Goal: Task Accomplishment & Management: Use online tool/utility

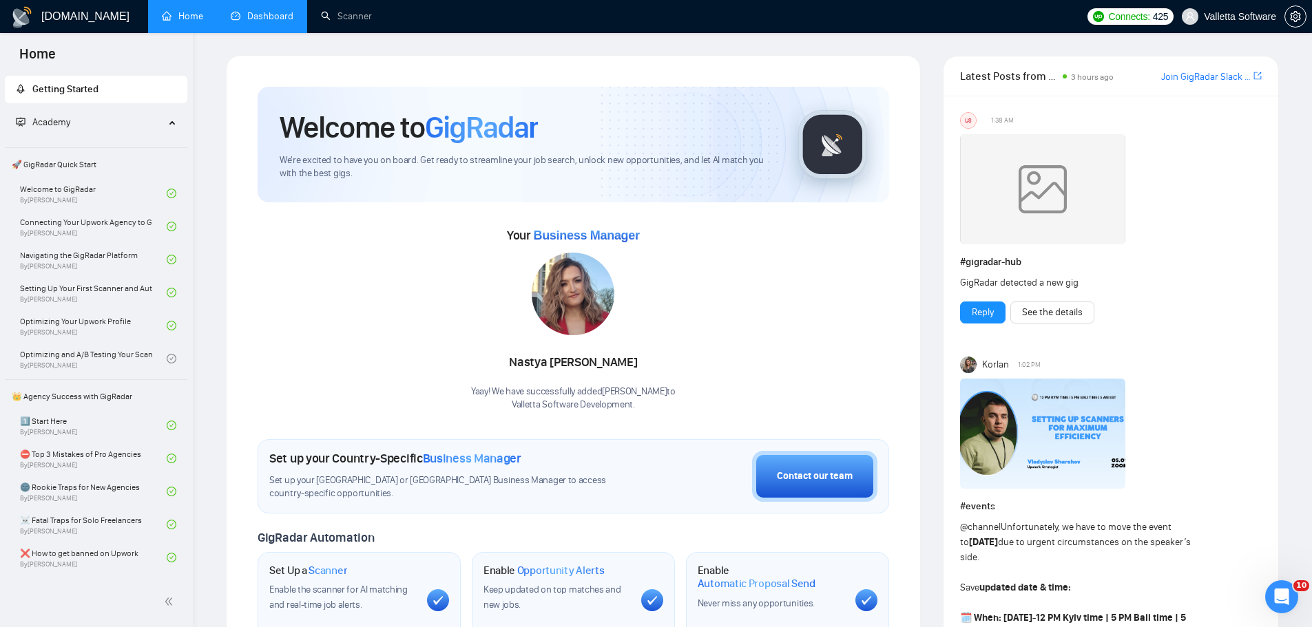
click at [259, 16] on link "Dashboard" at bounding box center [262, 16] width 63 height 12
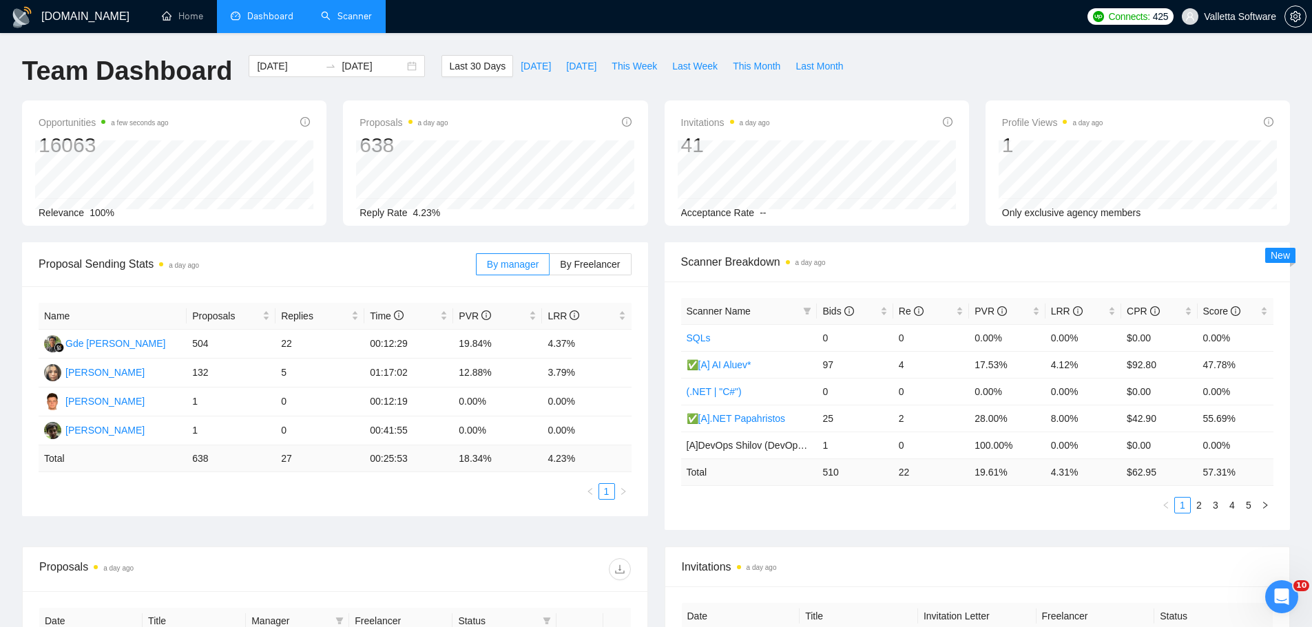
drag, startPoint x: 395, startPoint y: 47, endPoint x: 346, endPoint y: 21, distance: 55.8
click at [346, 21] on link "Scanner" at bounding box center [346, 16] width 51 height 12
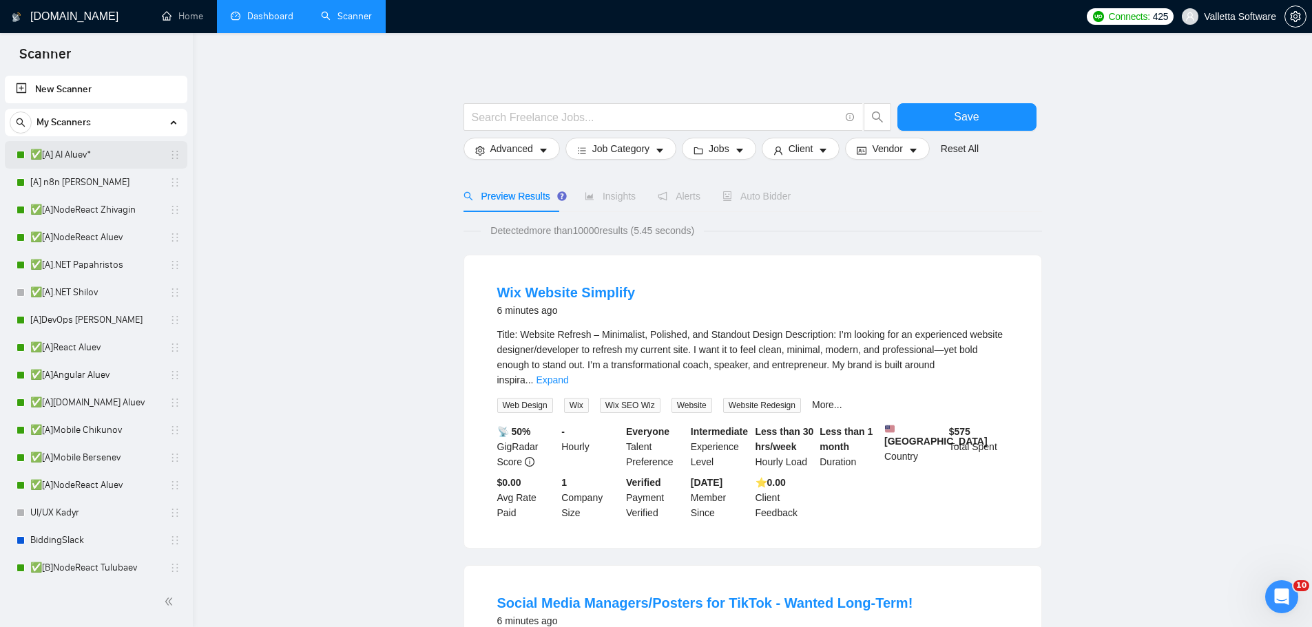
click at [81, 152] on link "✅[A] AI Aluev*" at bounding box center [95, 155] width 131 height 28
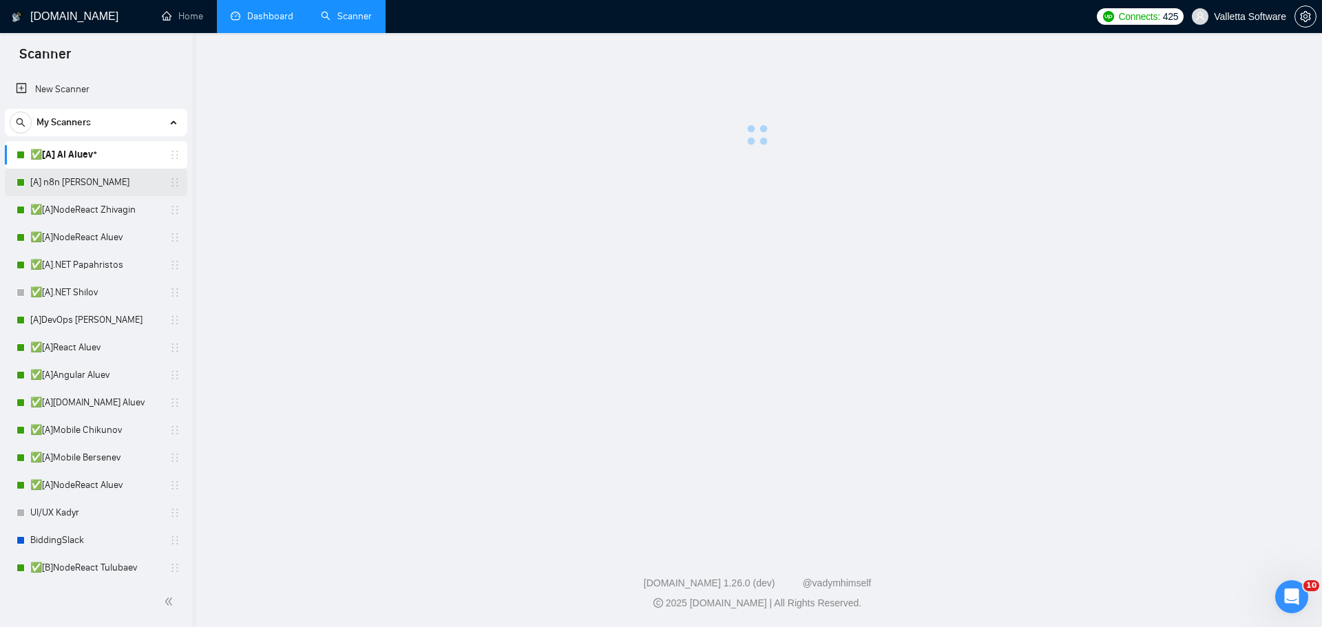
click at [81, 171] on link "[A] n8n [PERSON_NAME]" at bounding box center [95, 183] width 131 height 28
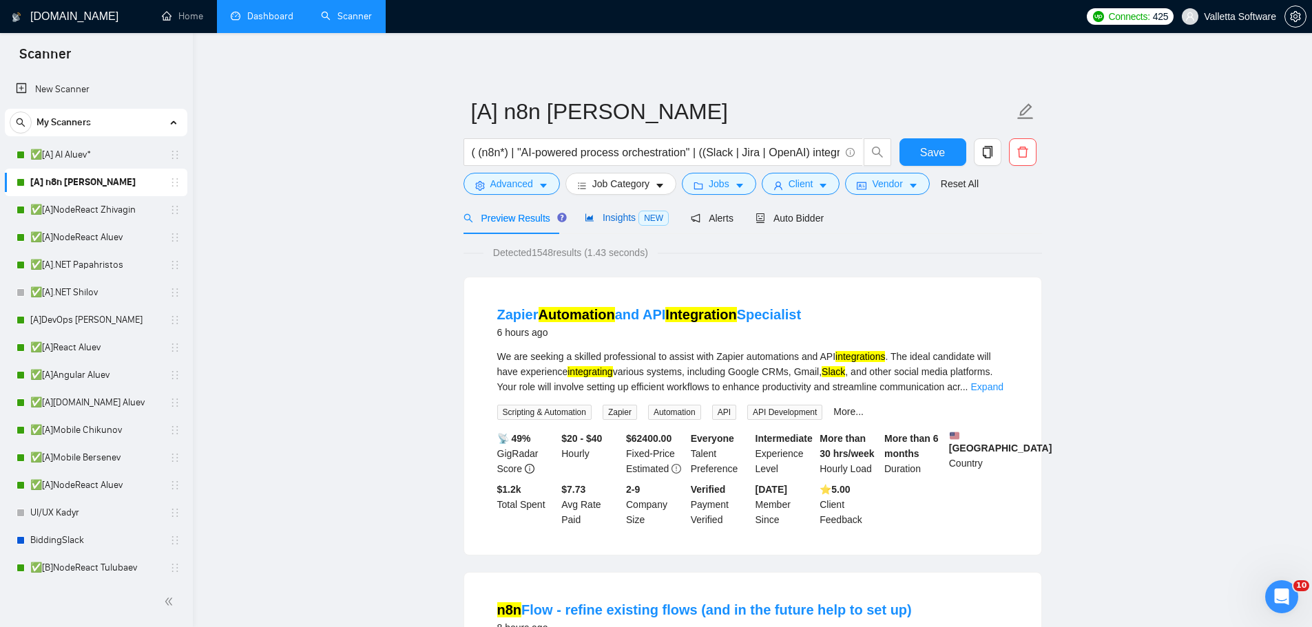
click at [594, 222] on span "Insights NEW" at bounding box center [627, 217] width 84 height 11
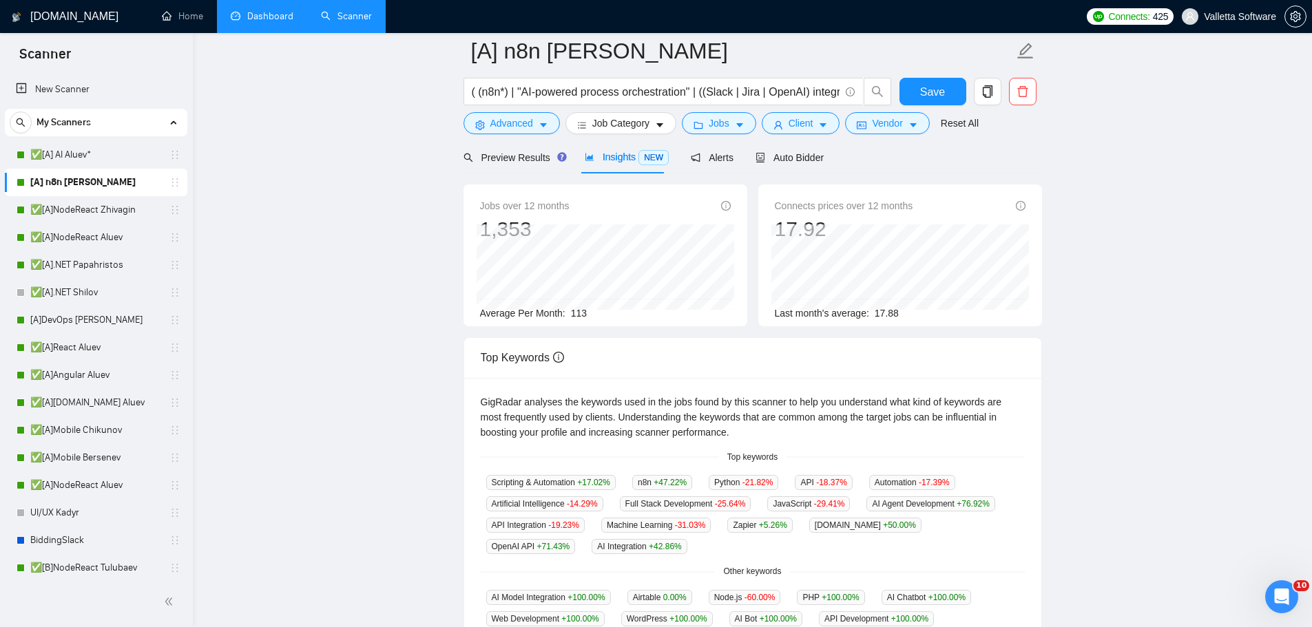
scroll to position [275, 0]
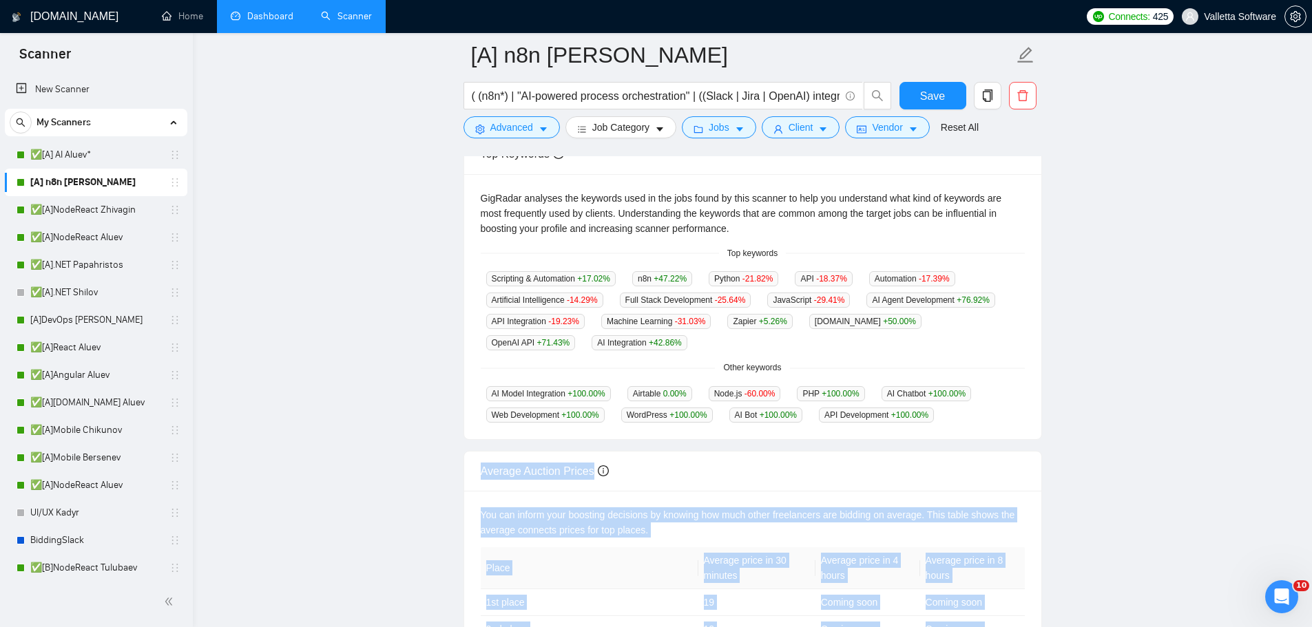
drag, startPoint x: 740, startPoint y: 253, endPoint x: 915, endPoint y: 419, distance: 240.7
click at [915, 352] on body "Scanner New Scanner My Scanners ✅[A] AI Aluev* [A] n8n Chizhevskii ✅[A]NodeReac…" at bounding box center [656, 38] width 1312 height 627
click at [932, 412] on div "API Development +100.00 %" at bounding box center [876, 415] width 126 height 16
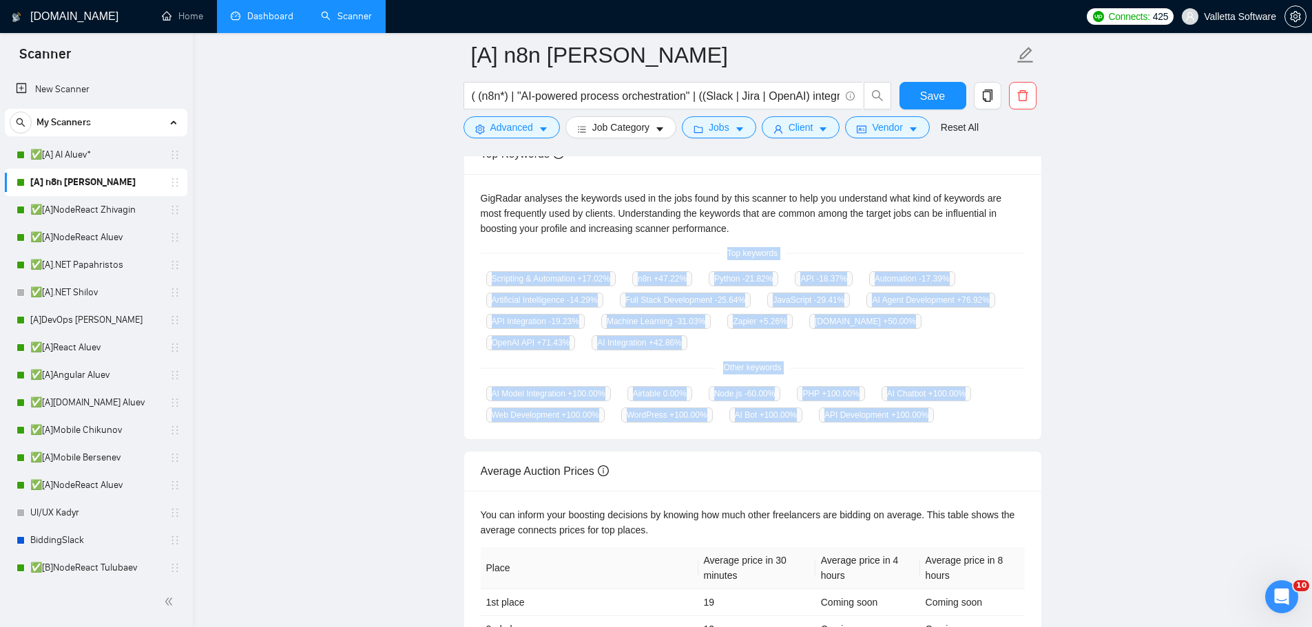
drag, startPoint x: 933, startPoint y: 407, endPoint x: 711, endPoint y: 249, distance: 271.6
click at [711, 249] on div "GigRadar analyses the keywords used in the jobs found by this scanner to help y…" at bounding box center [752, 307] width 577 height 266
copy div "Top keywords Scripting & Automation +17.02 % n8n +47.22 % Python -21.82 % API -…"
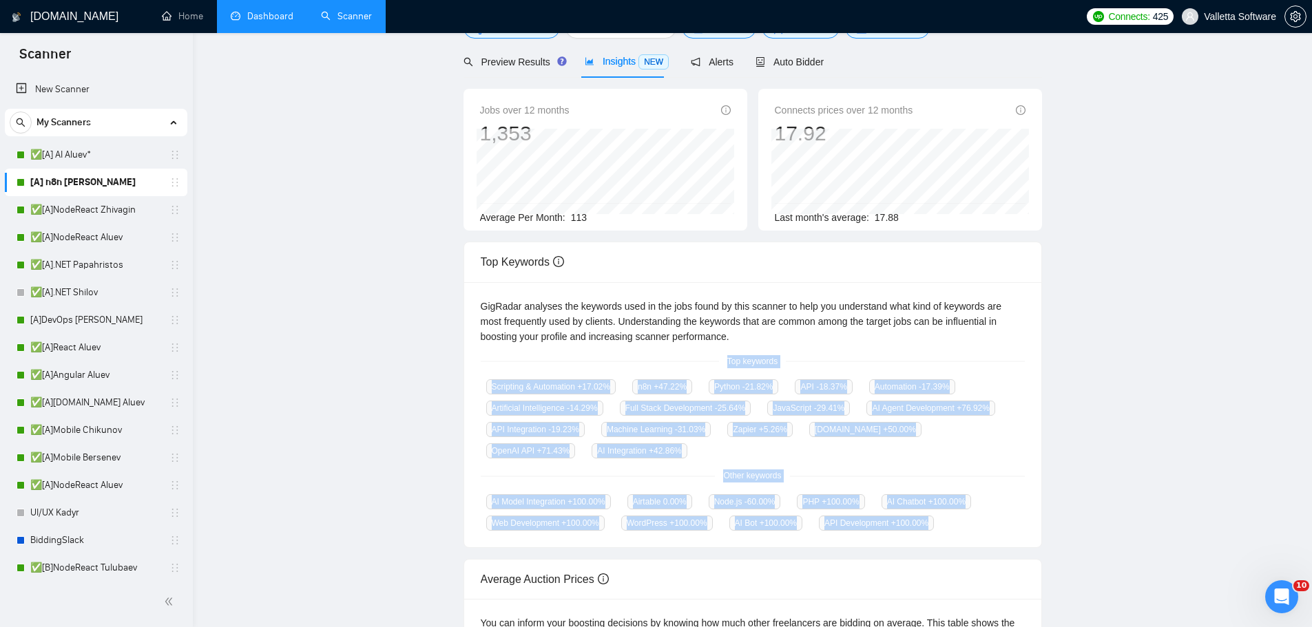
scroll to position [0, 0]
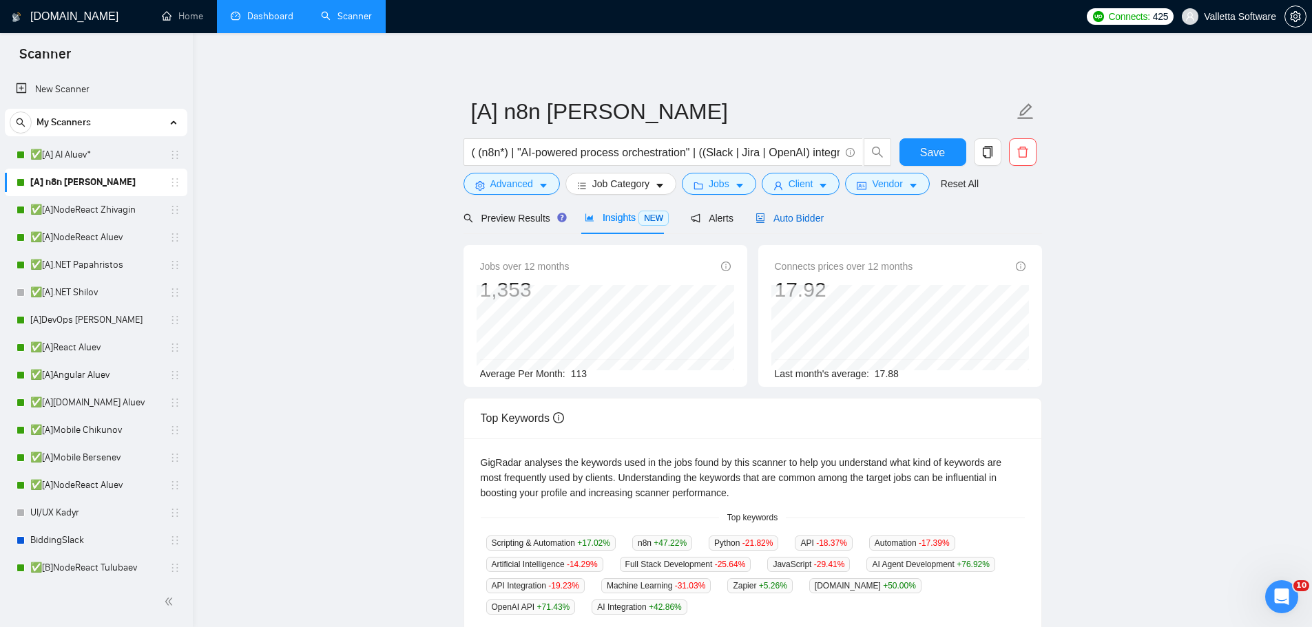
click at [774, 220] on span "Auto Bidder" at bounding box center [790, 218] width 68 height 11
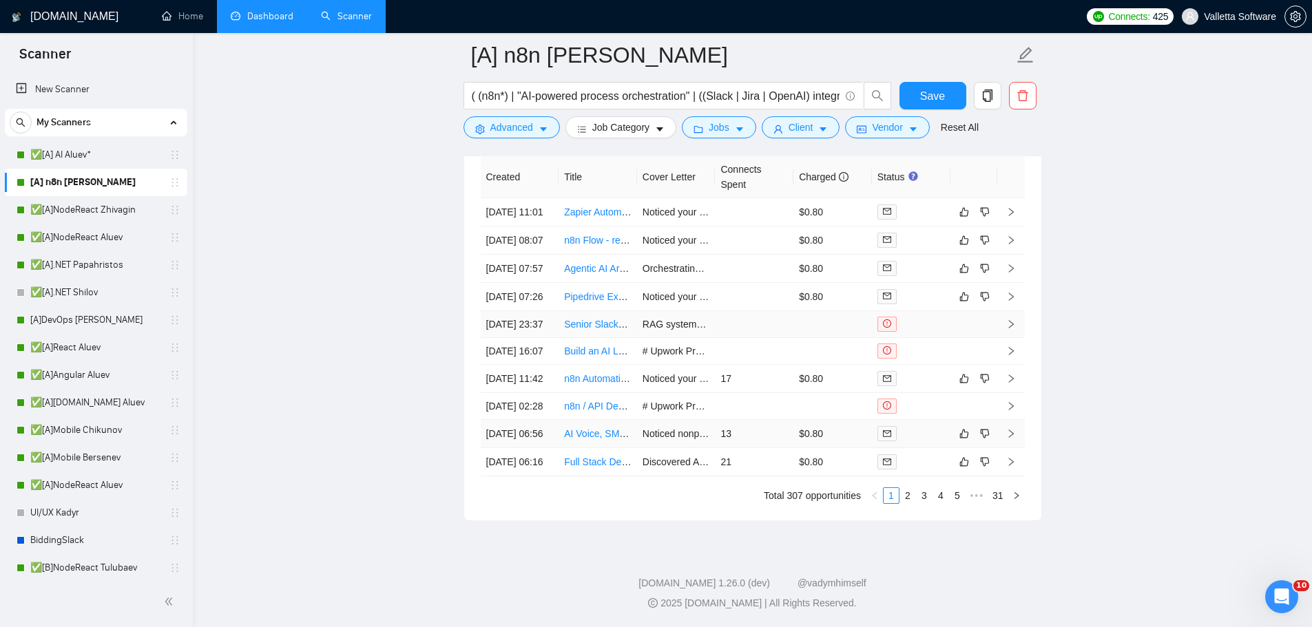
scroll to position [4056, 0]
click at [906, 495] on link "2" at bounding box center [907, 495] width 15 height 15
click at [924, 503] on link "3" at bounding box center [924, 495] width 15 height 15
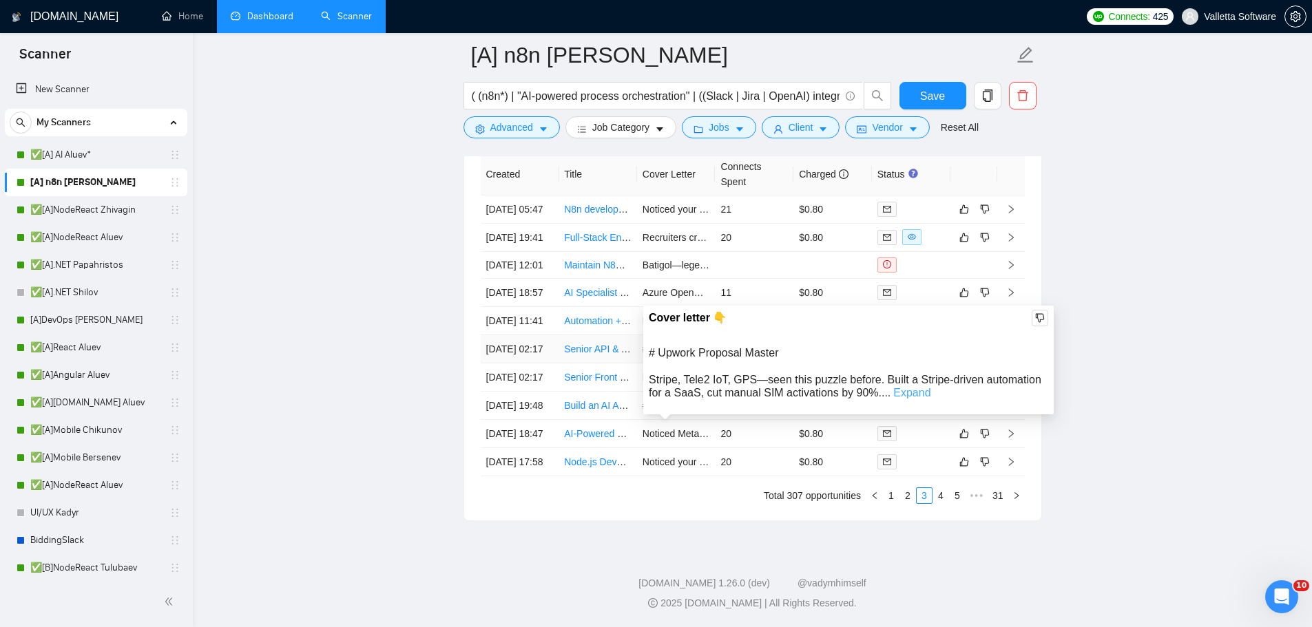
click at [896, 387] on link "Expand" at bounding box center [911, 393] width 37 height 12
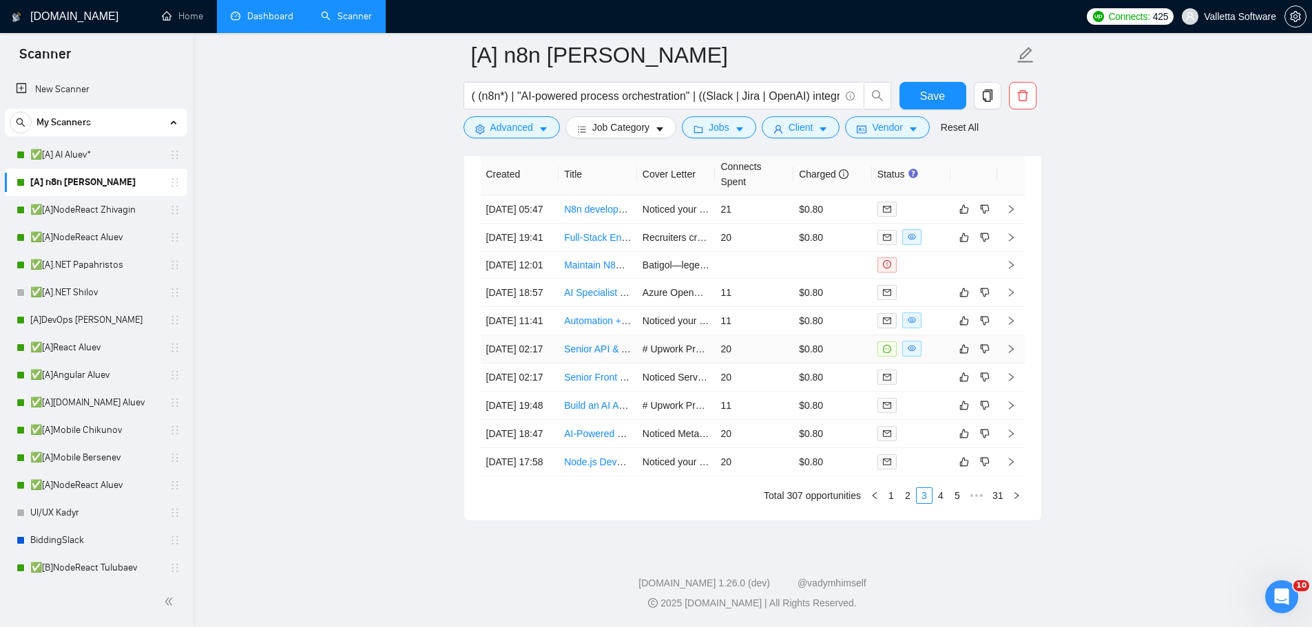
click at [795, 355] on td "$0.80" at bounding box center [832, 349] width 79 height 28
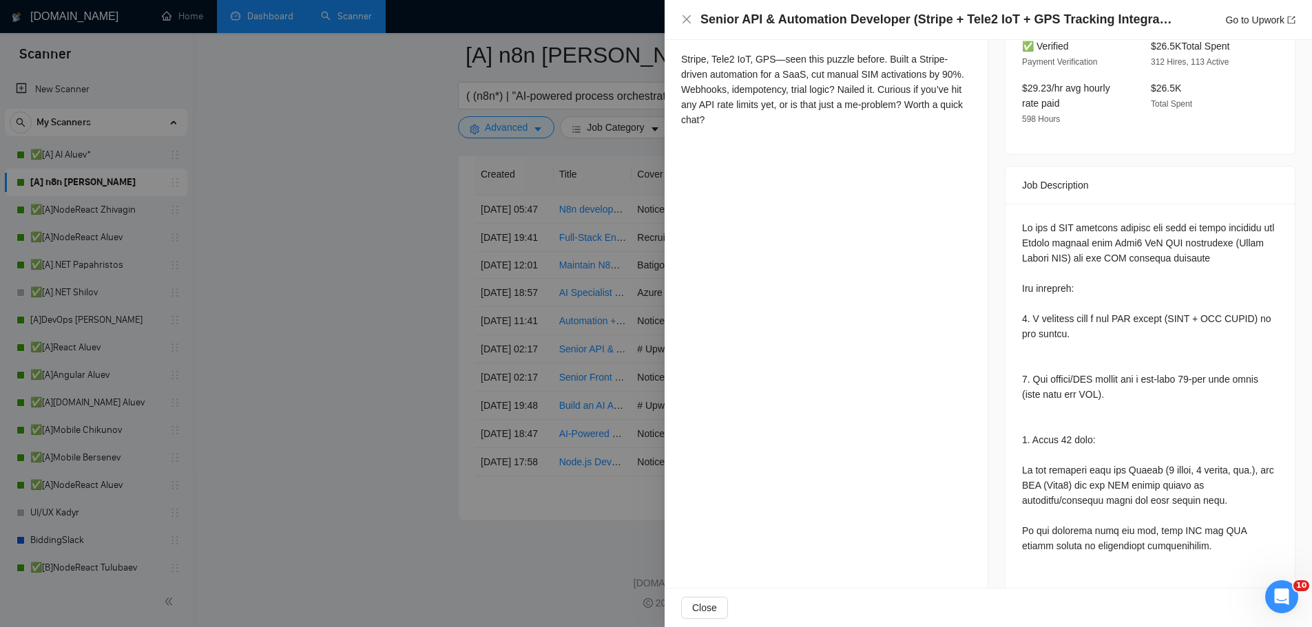
scroll to position [689, 0]
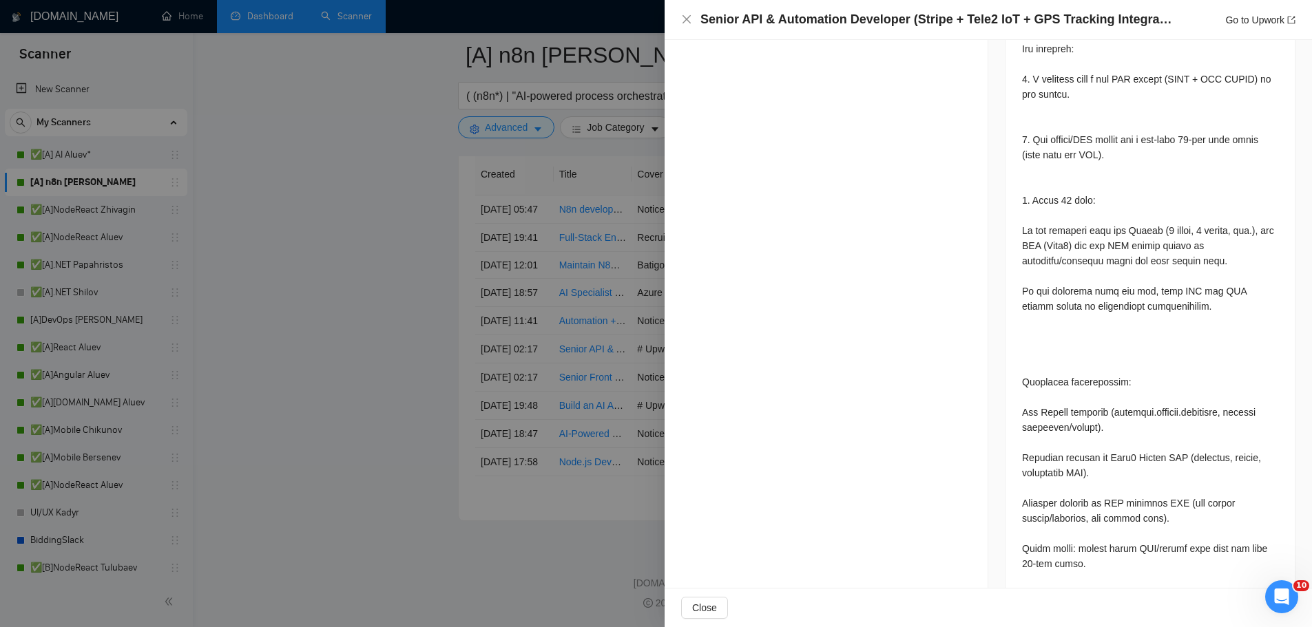
drag, startPoint x: 551, startPoint y: 177, endPoint x: 599, endPoint y: 175, distance: 47.6
click at [553, 177] on div at bounding box center [656, 313] width 1312 height 627
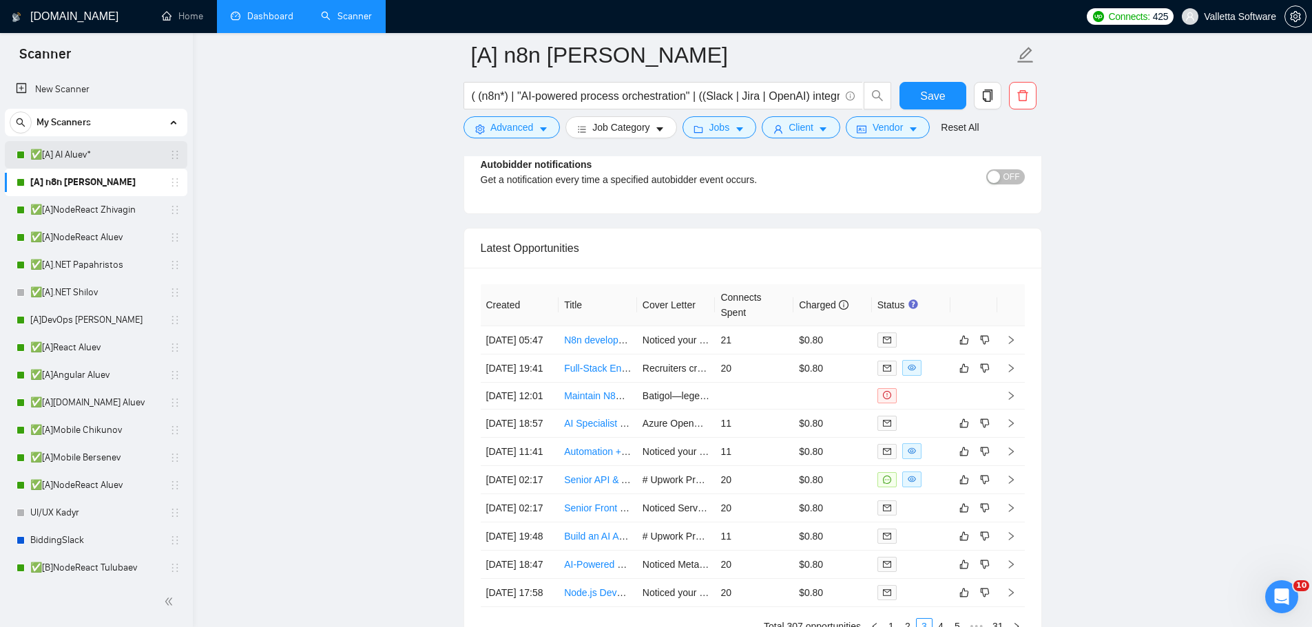
scroll to position [3780, 0]
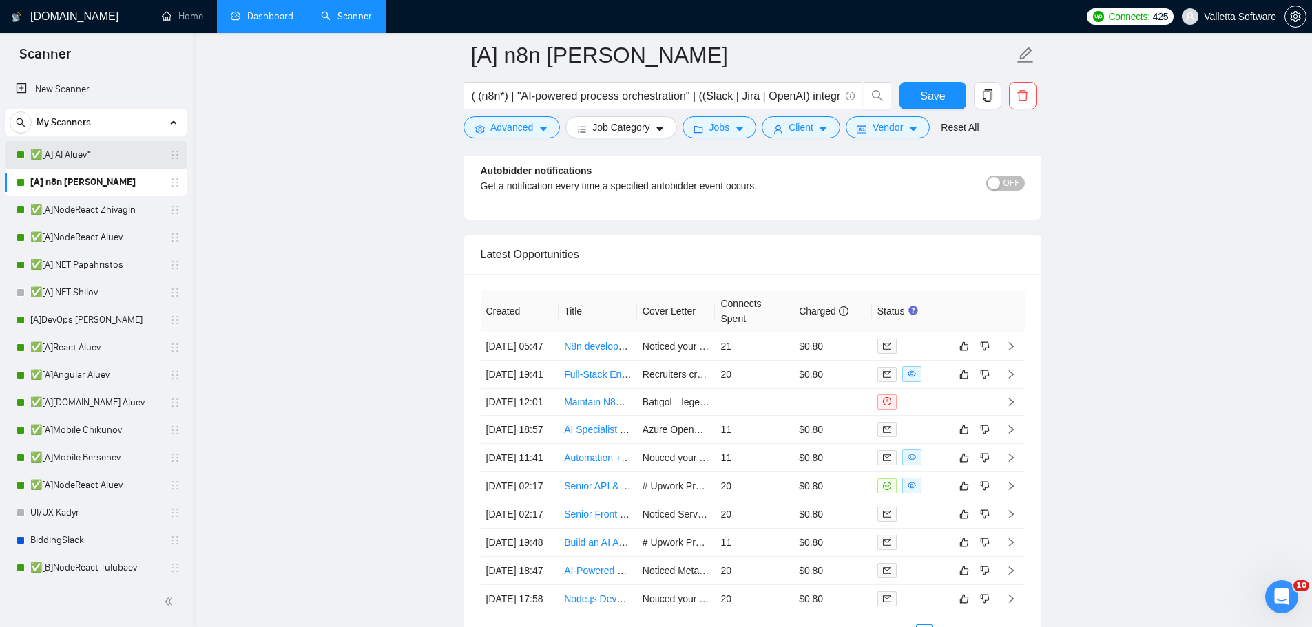
click at [101, 150] on link "✅[A] AI Aluev*" at bounding box center [95, 155] width 131 height 28
